Goal: Register for event/course

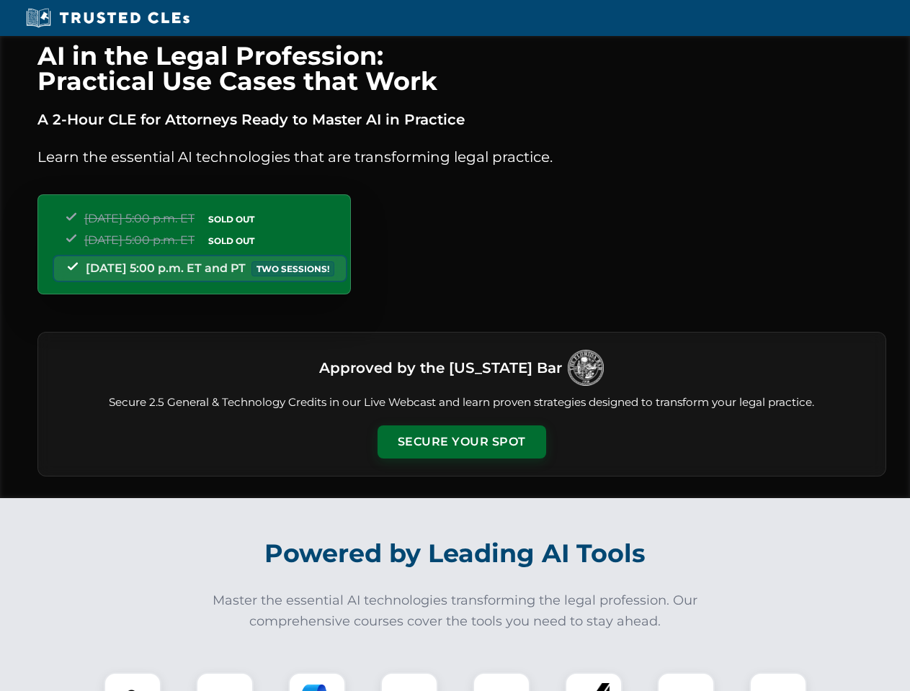
click at [461, 442] on button "Secure Your Spot" at bounding box center [461, 442] width 169 height 33
click at [133, 682] on img at bounding box center [133, 702] width 42 height 42
click at [225, 682] on div at bounding box center [225, 702] width 58 height 58
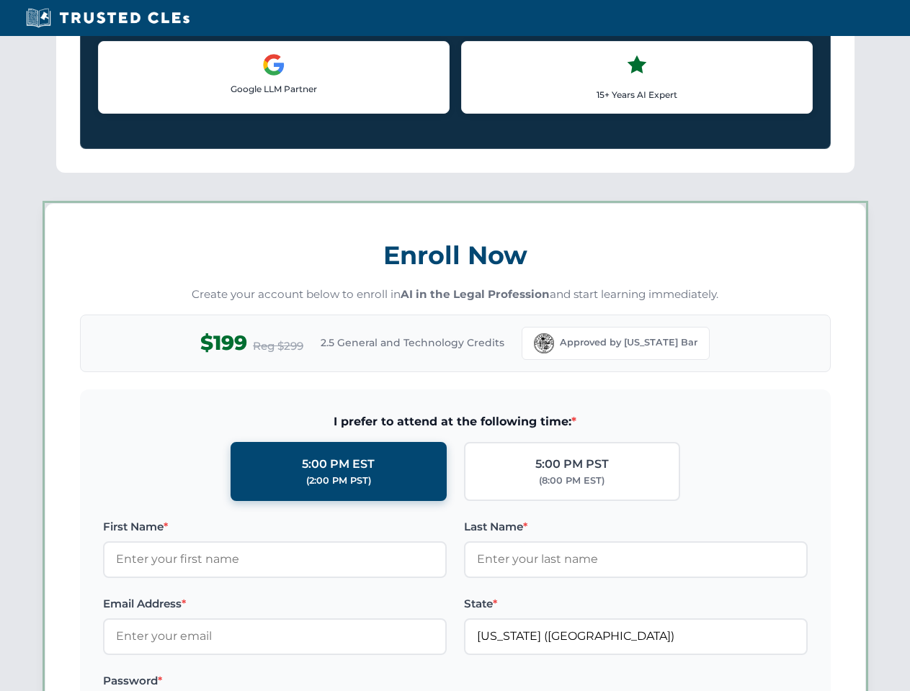
click at [409, 682] on label "Password *" at bounding box center [274, 681] width 343 height 17
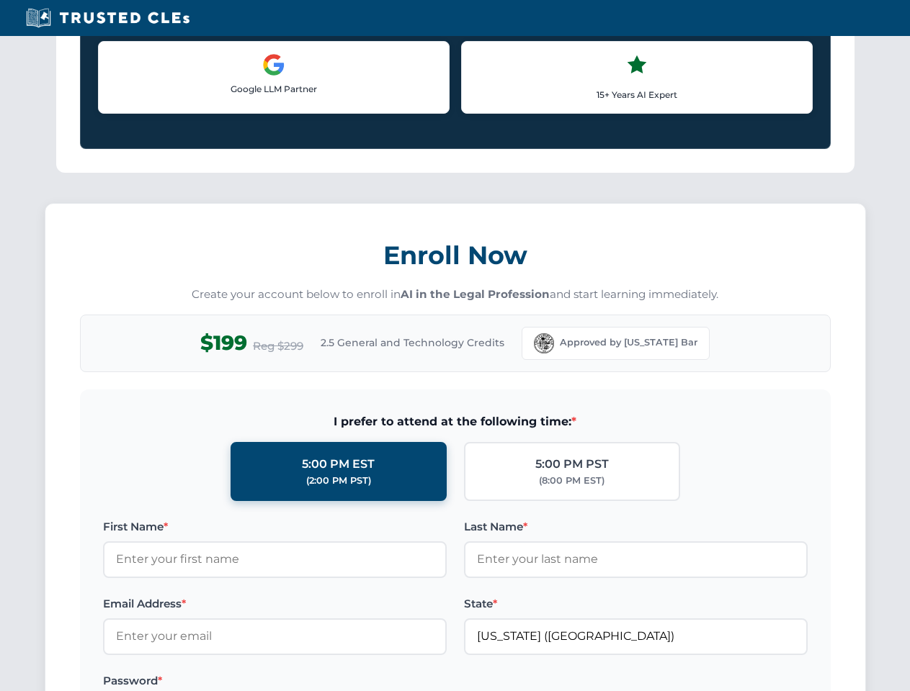
scroll to position [1414, 0]
